Goal: Information Seeking & Learning: Learn about a topic

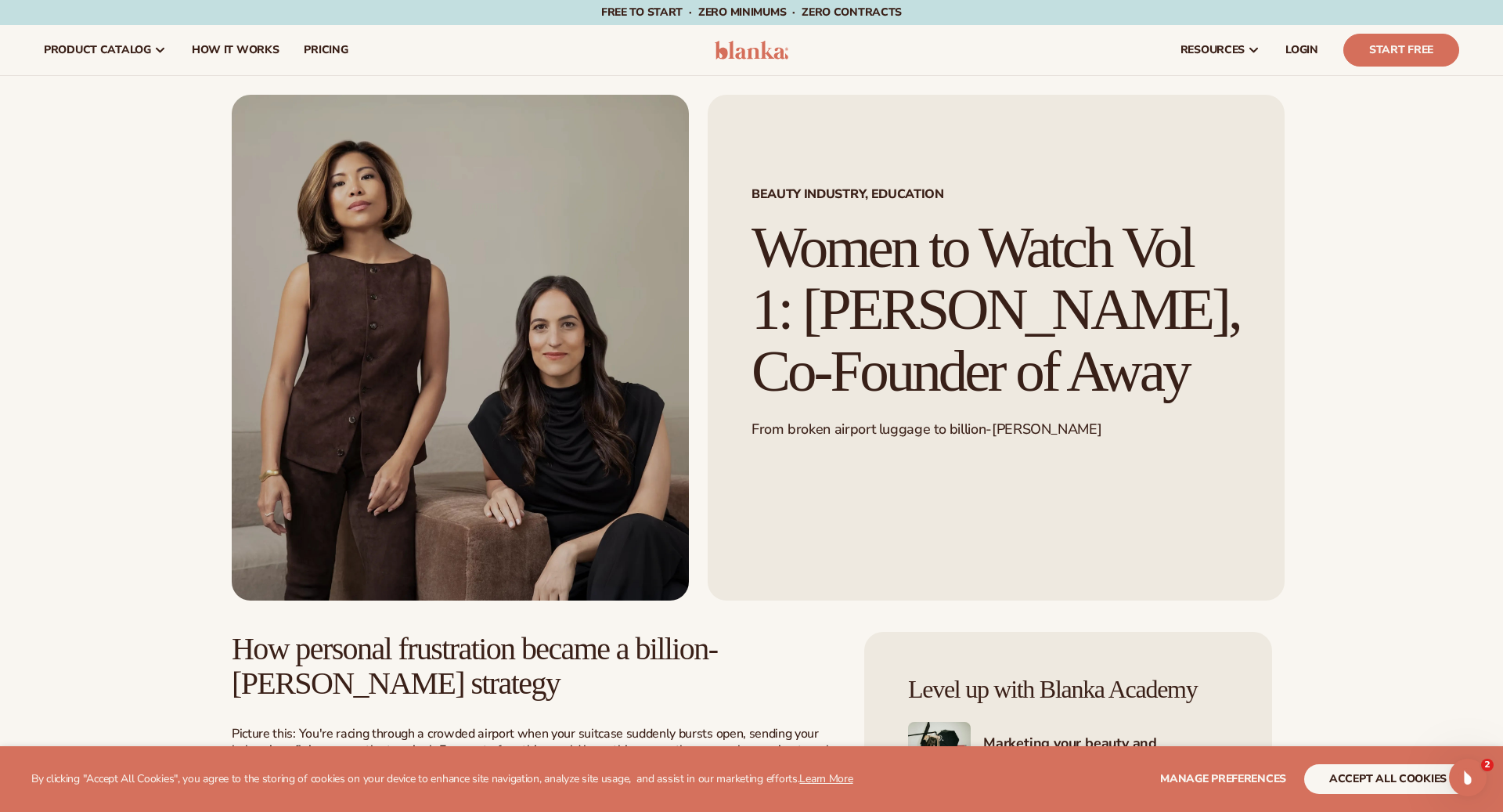
click at [843, 274] on h1 "Women to Watch Vol 1: [PERSON_NAME], Co-Founder of Away" at bounding box center [996, 309] width 489 height 185
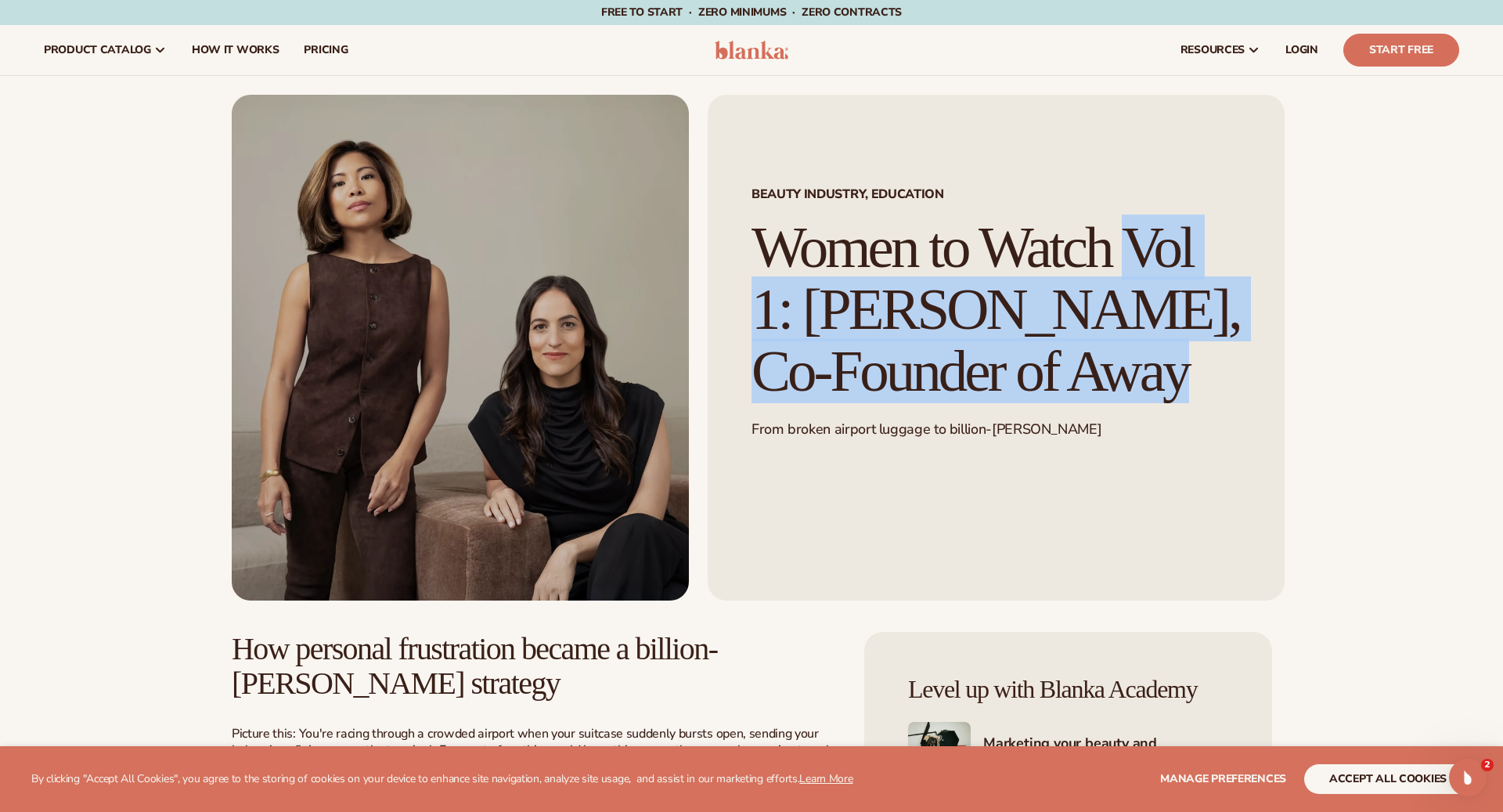
click at [843, 274] on h1 "Women to Watch Vol 1: [PERSON_NAME], Co-Founder of Away" at bounding box center [996, 309] width 489 height 185
copy div "Women to Watch Vol 1: [PERSON_NAME], Co-Founder of Away"
